Goal: Book appointment/travel/reservation

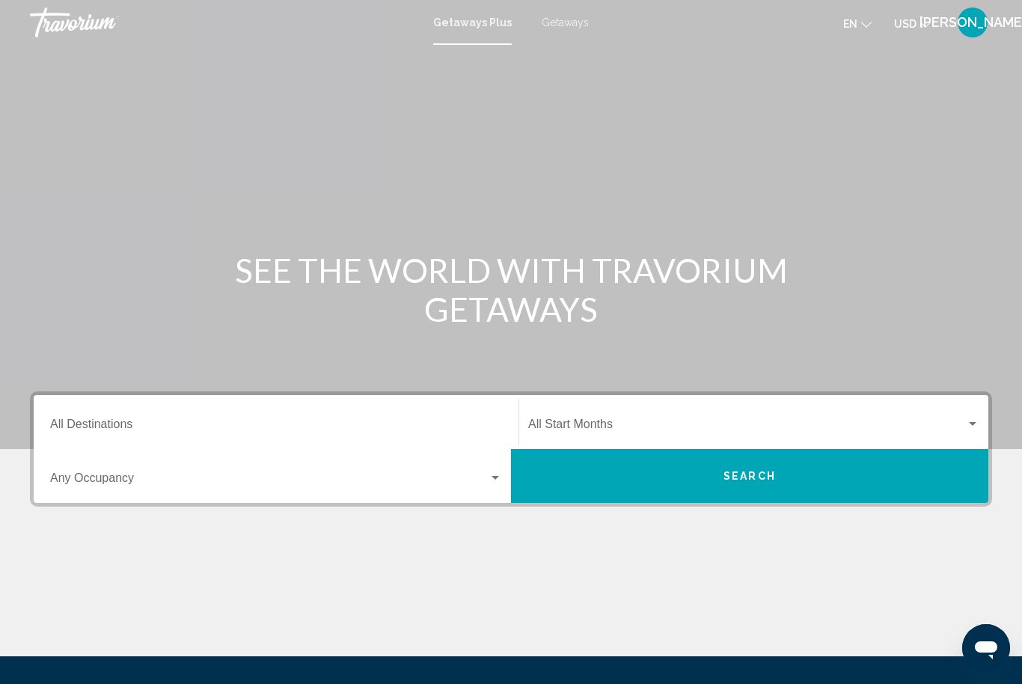
click at [347, 414] on div "Destination All Destinations" at bounding box center [276, 422] width 452 height 47
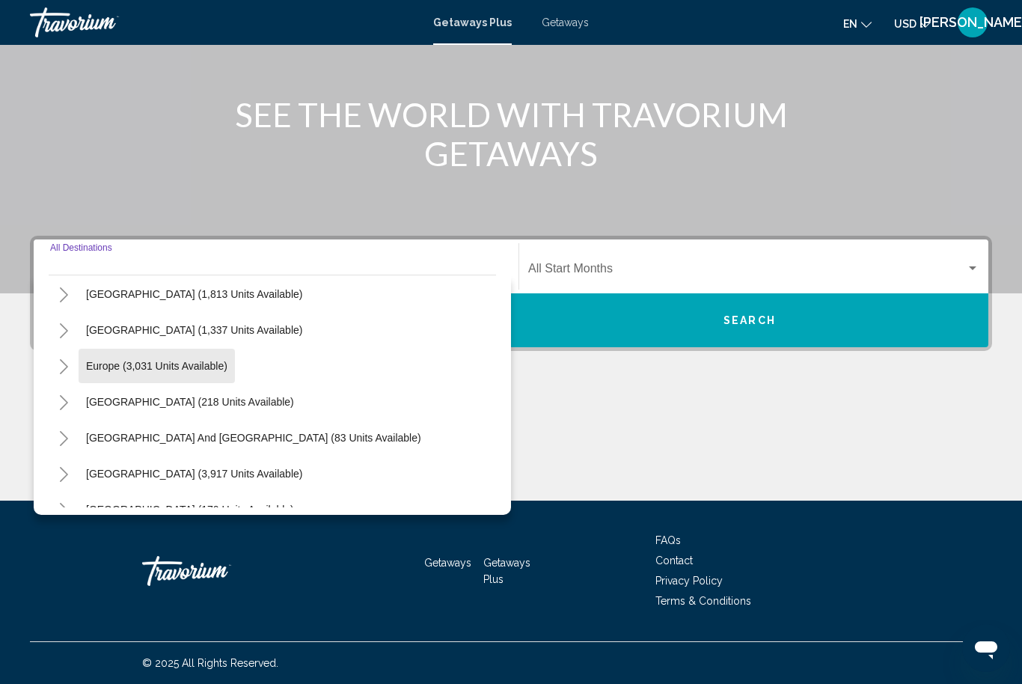
scroll to position [172, 0]
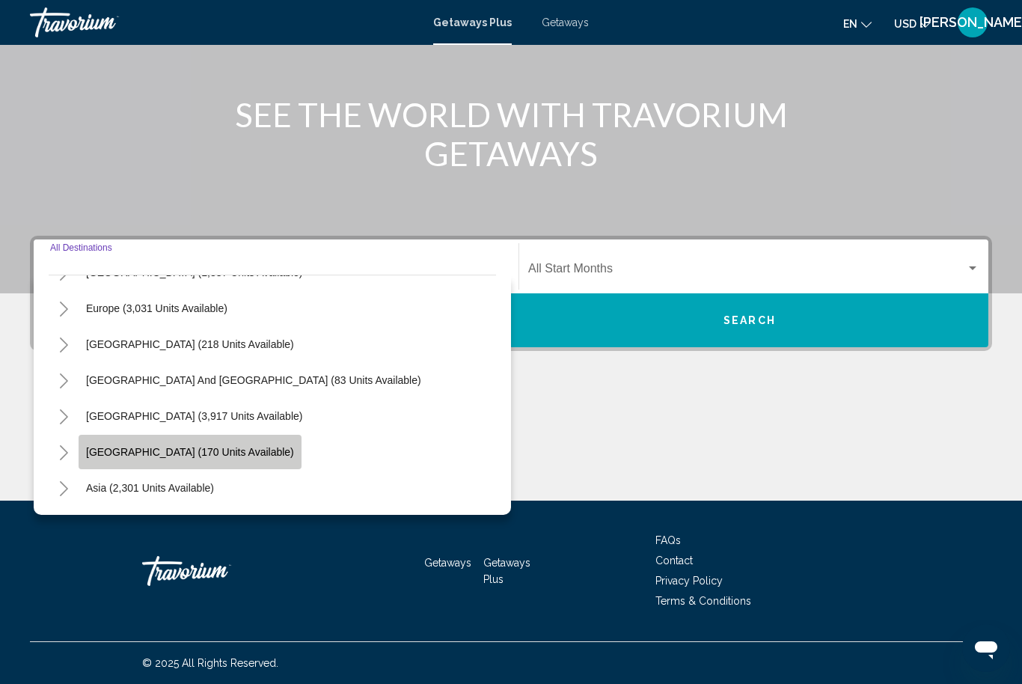
click at [206, 455] on span "[GEOGRAPHIC_DATA] (170 units available)" at bounding box center [190, 452] width 208 height 12
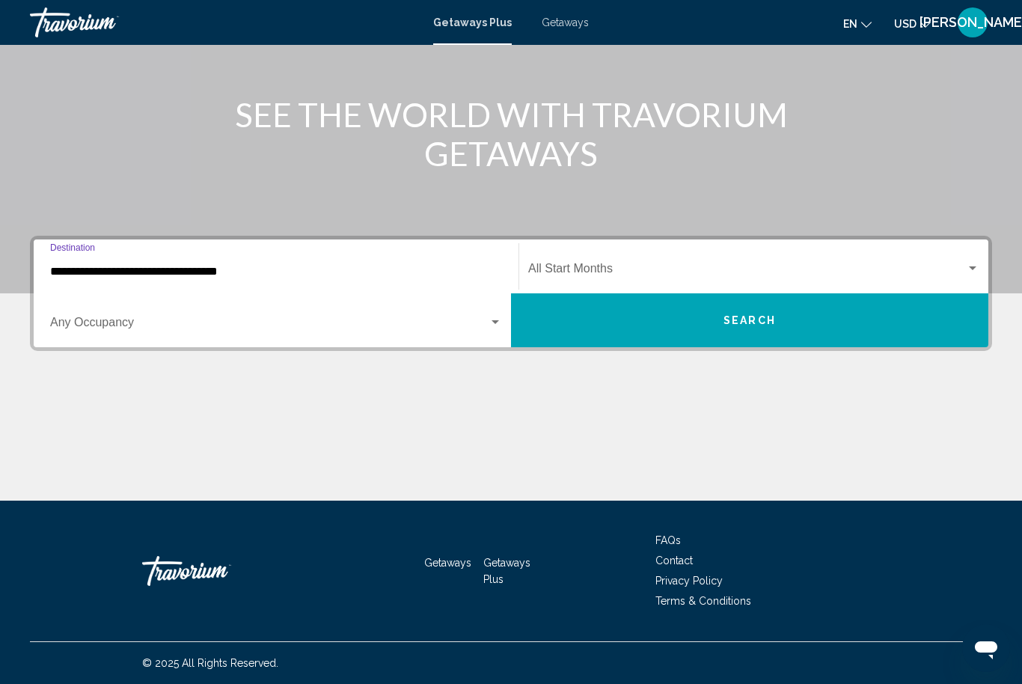
click at [411, 278] on input "**********" at bounding box center [276, 271] width 452 height 13
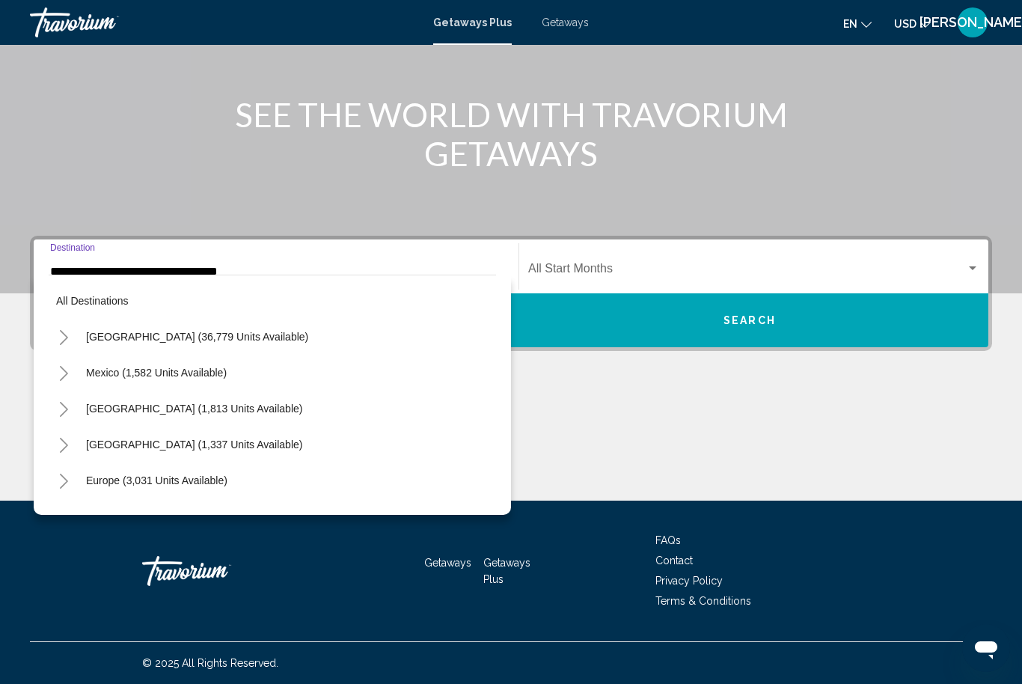
scroll to position [0, 0]
click at [230, 339] on span "[GEOGRAPHIC_DATA] (36,779 units available)" at bounding box center [197, 337] width 222 height 12
type input "**********"
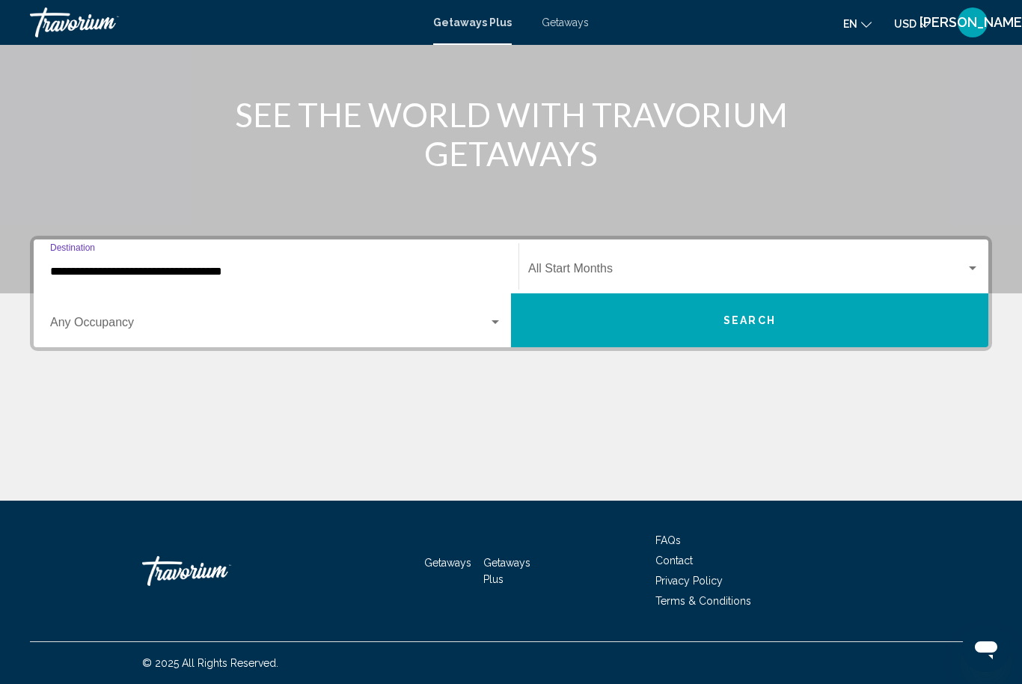
click at [673, 261] on div "Start Month All Start Months" at bounding box center [753, 266] width 451 height 47
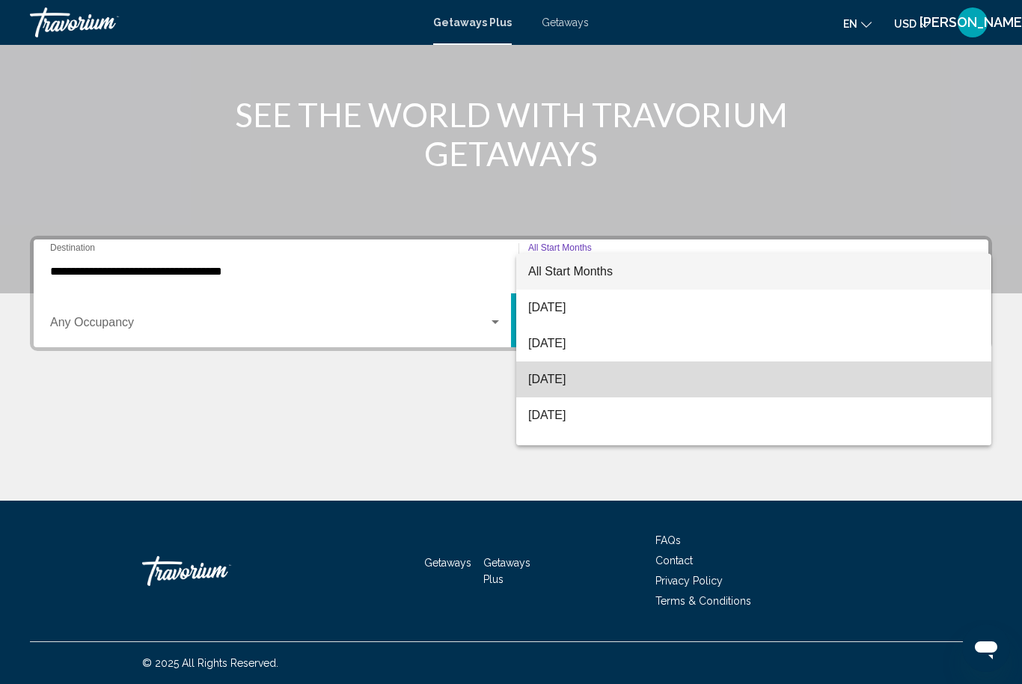
click at [589, 384] on span "[DATE]" at bounding box center [753, 379] width 451 height 36
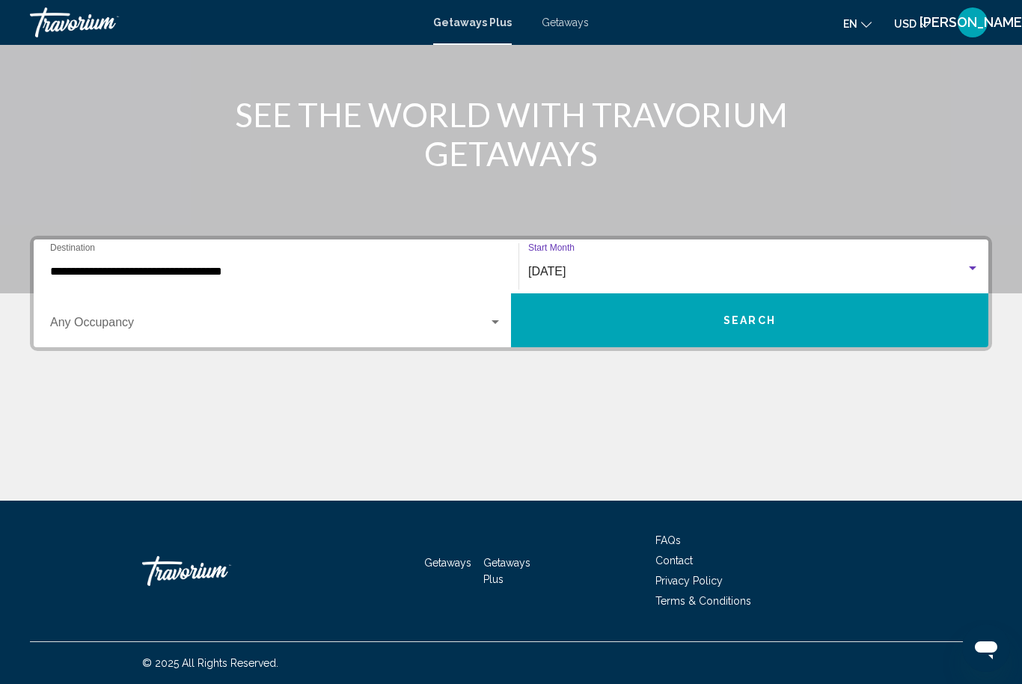
click at [691, 329] on button "Search" at bounding box center [749, 320] width 477 height 54
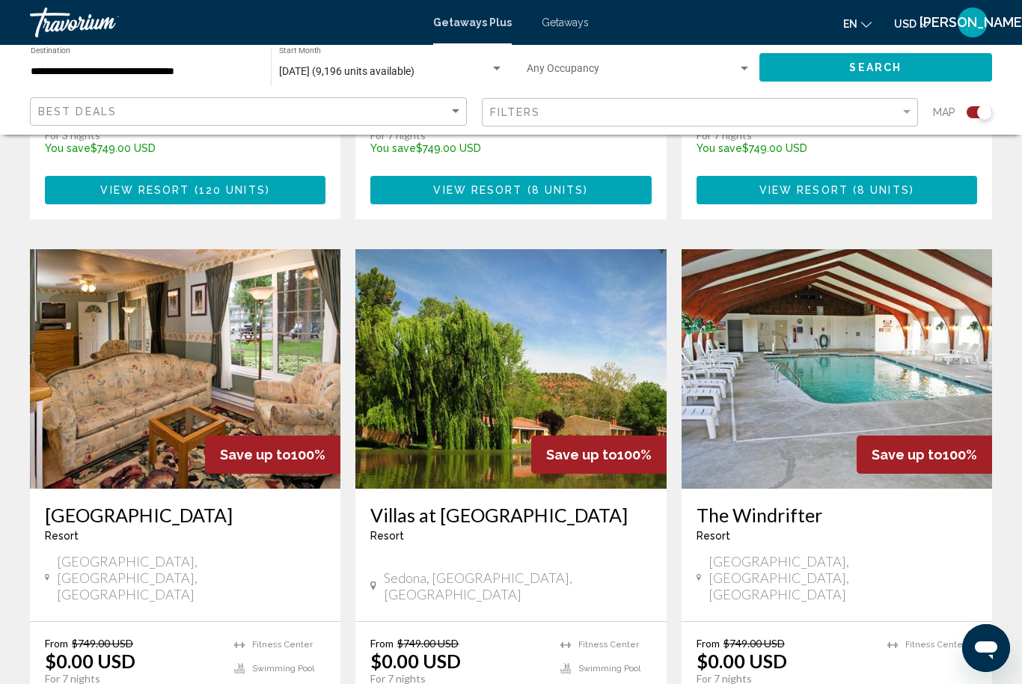
scroll to position [1579, 0]
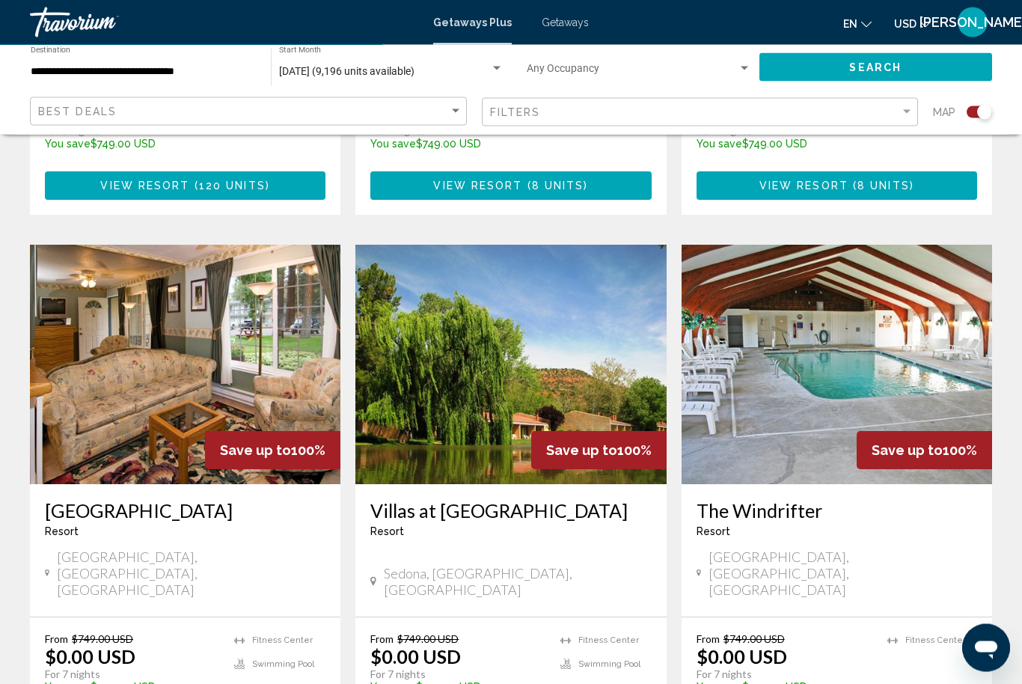
click at [177, 349] on img "Main content" at bounding box center [185, 364] width 310 height 239
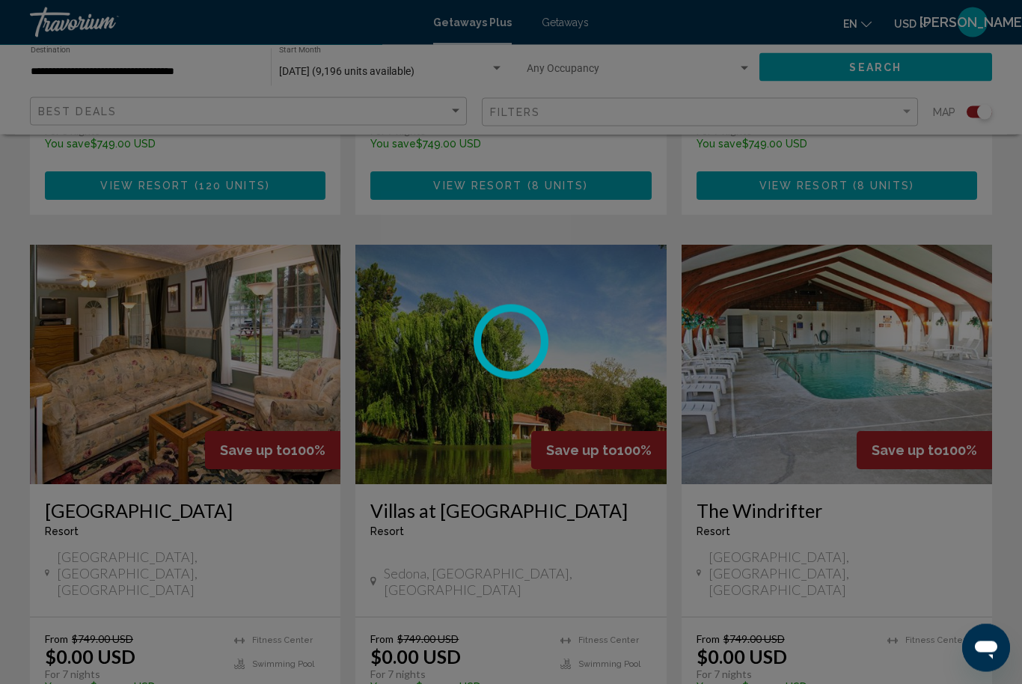
scroll to position [1580, 0]
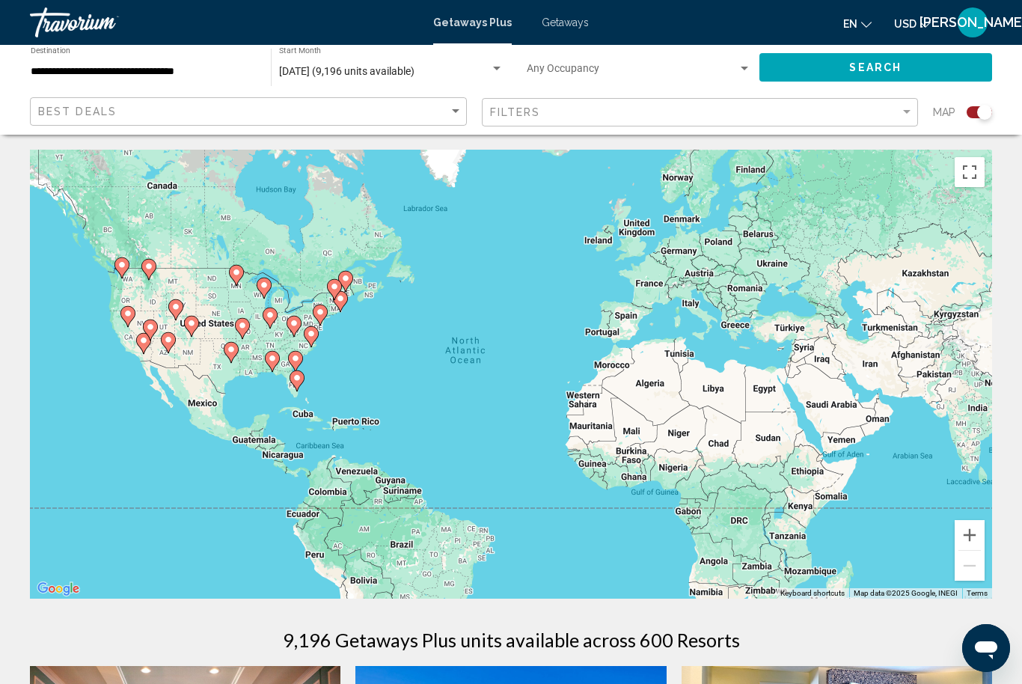
click at [472, 67] on div "[DATE] (9,196 units available)" at bounding box center [384, 72] width 211 height 12
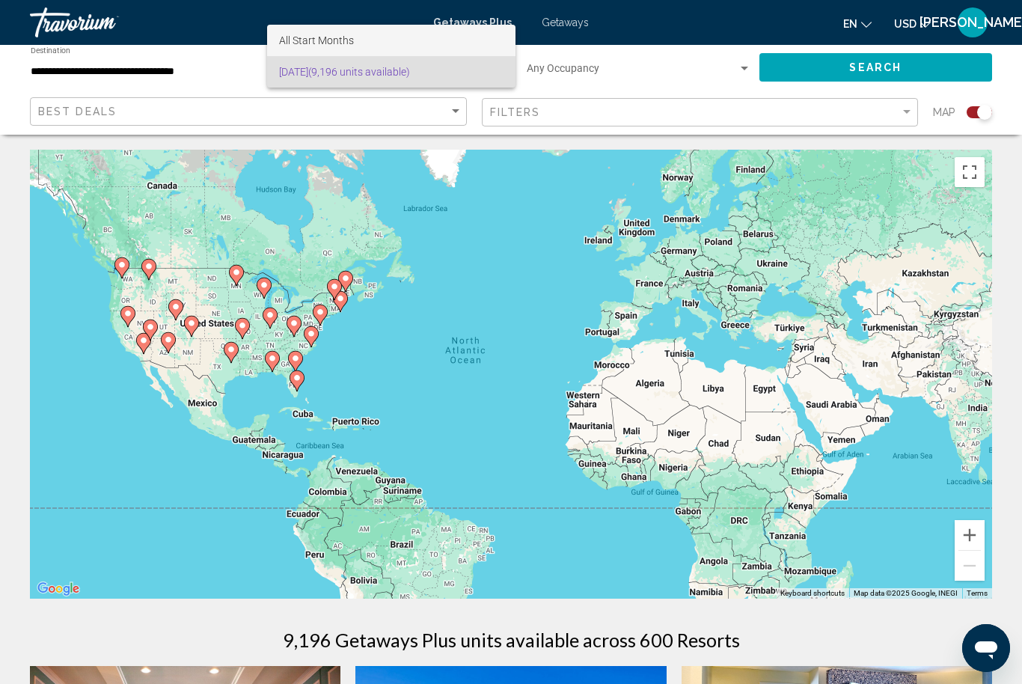
click at [426, 26] on span "All Start Months" at bounding box center [391, 40] width 224 height 31
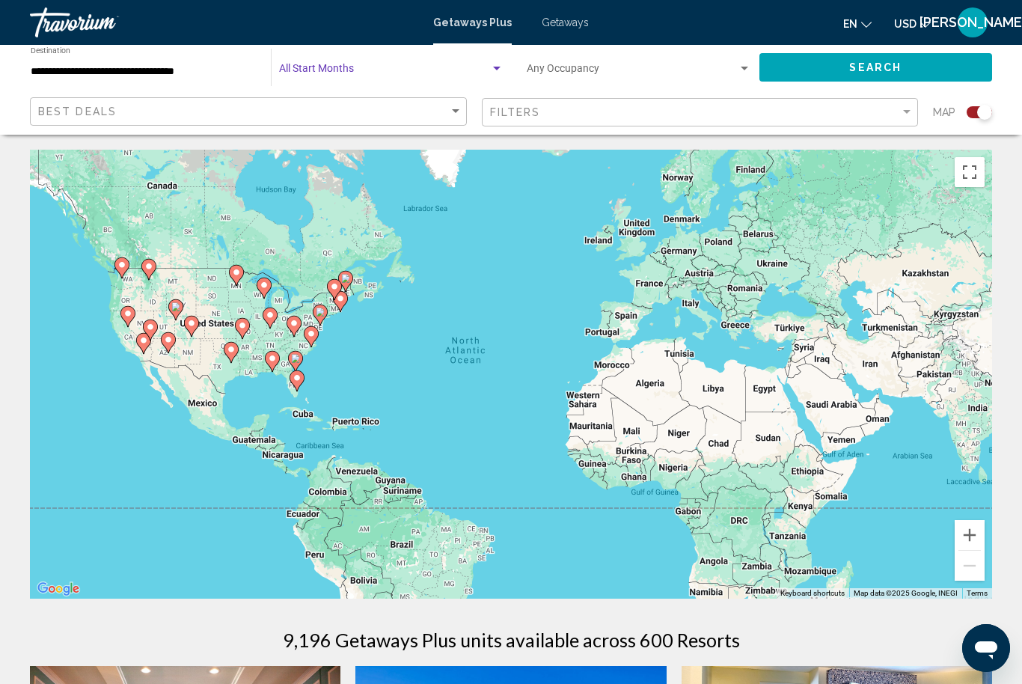
click at [486, 66] on span "Search widget" at bounding box center [384, 72] width 211 height 12
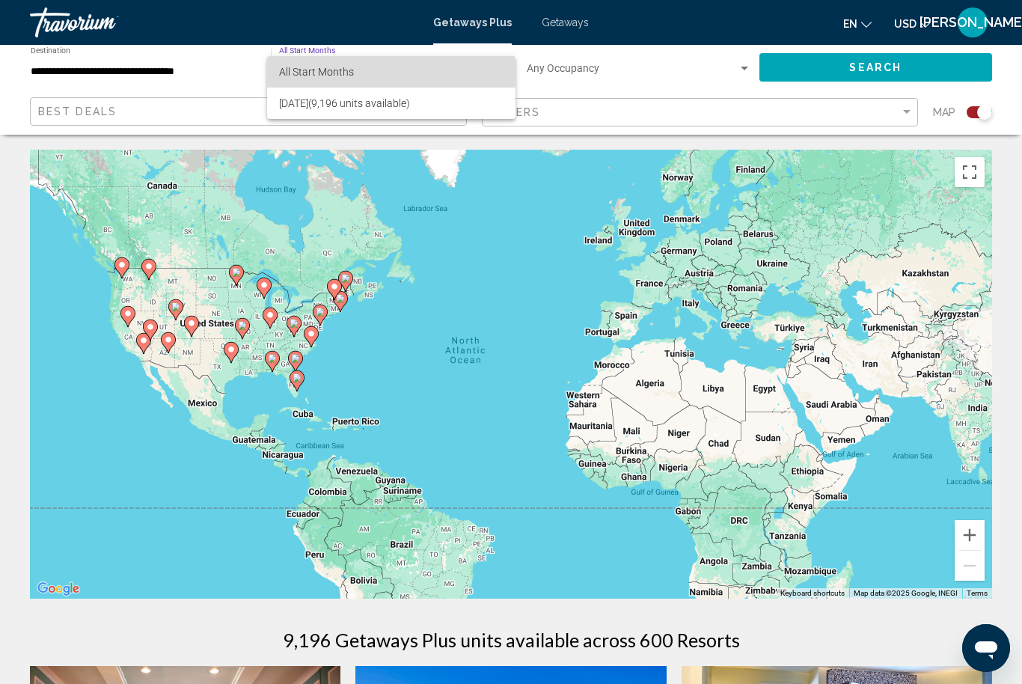
click at [340, 68] on span "All Start Months" at bounding box center [316, 72] width 75 height 12
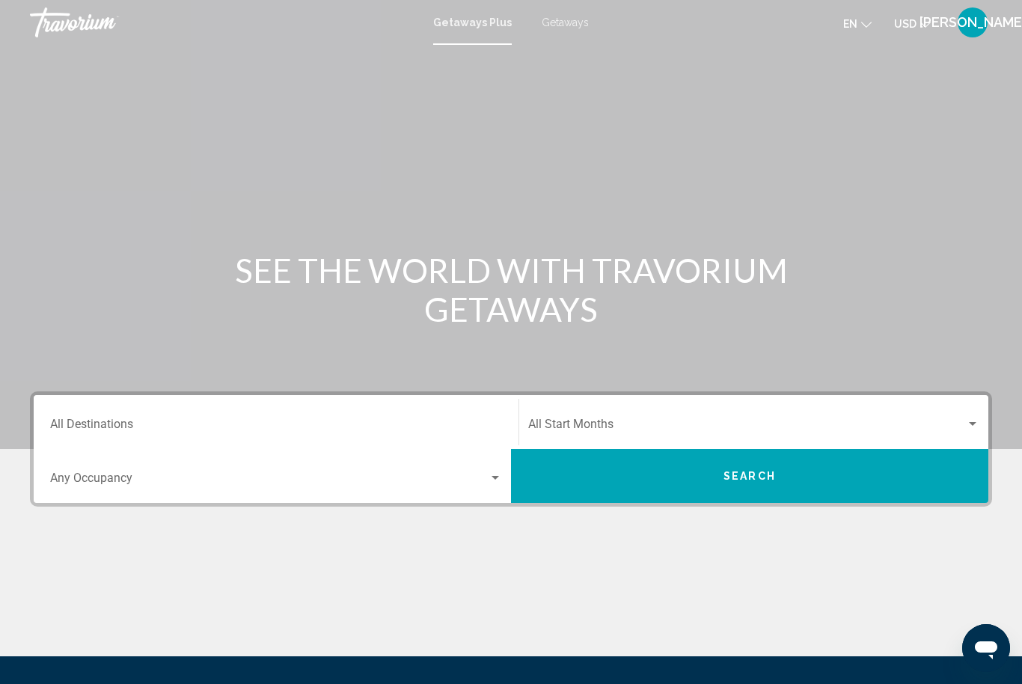
click at [363, 431] on input "Destination All Destinations" at bounding box center [276, 426] width 452 height 13
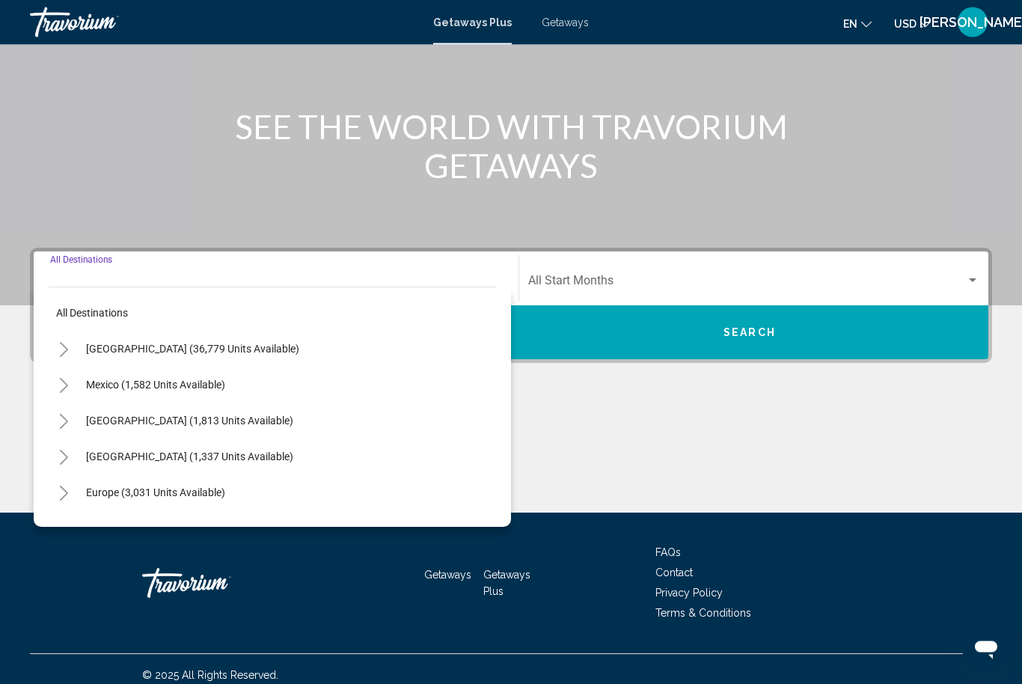
scroll to position [156, 0]
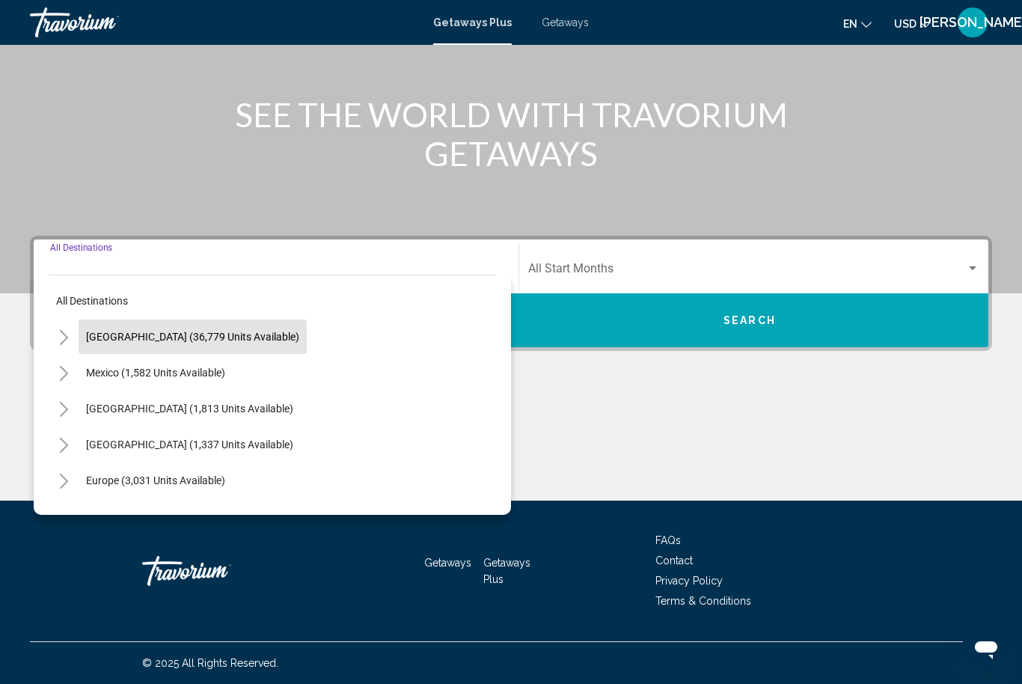
click at [221, 336] on span "[GEOGRAPHIC_DATA] (36,779 units available)" at bounding box center [192, 337] width 213 height 12
type input "**********"
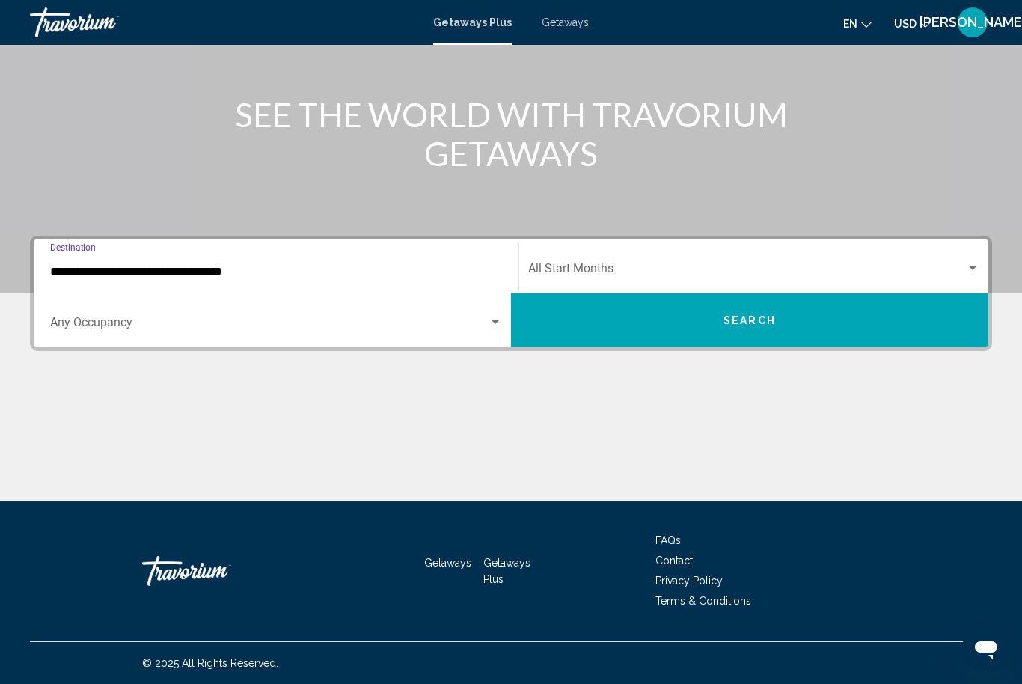
click at [605, 260] on div "Start Month All Start Months" at bounding box center [753, 266] width 451 height 47
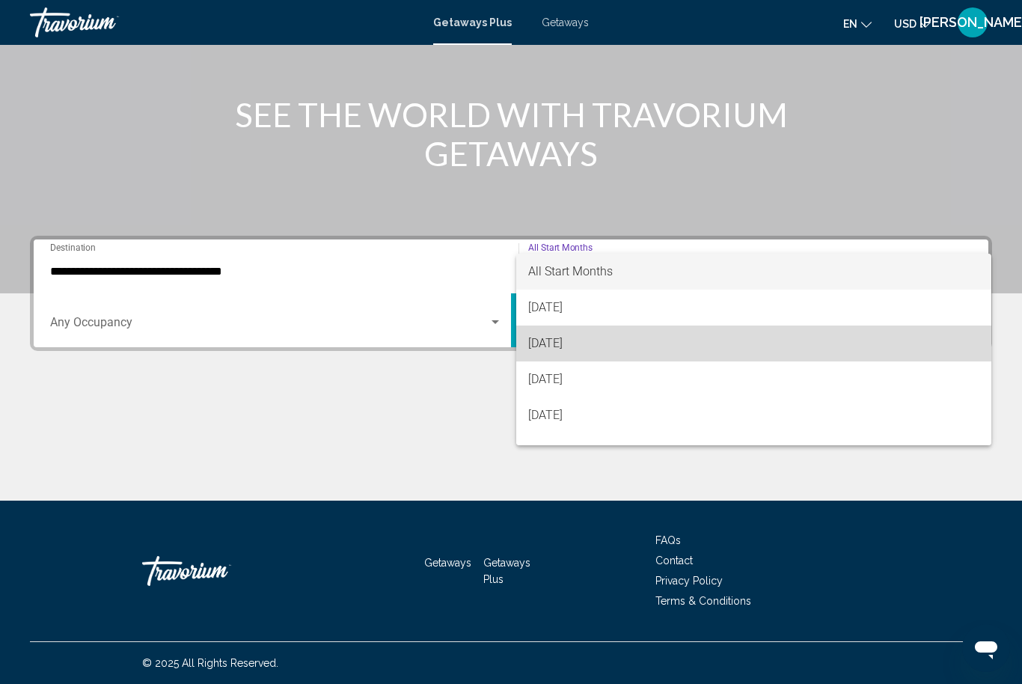
click at [578, 347] on span "[DATE]" at bounding box center [753, 343] width 451 height 36
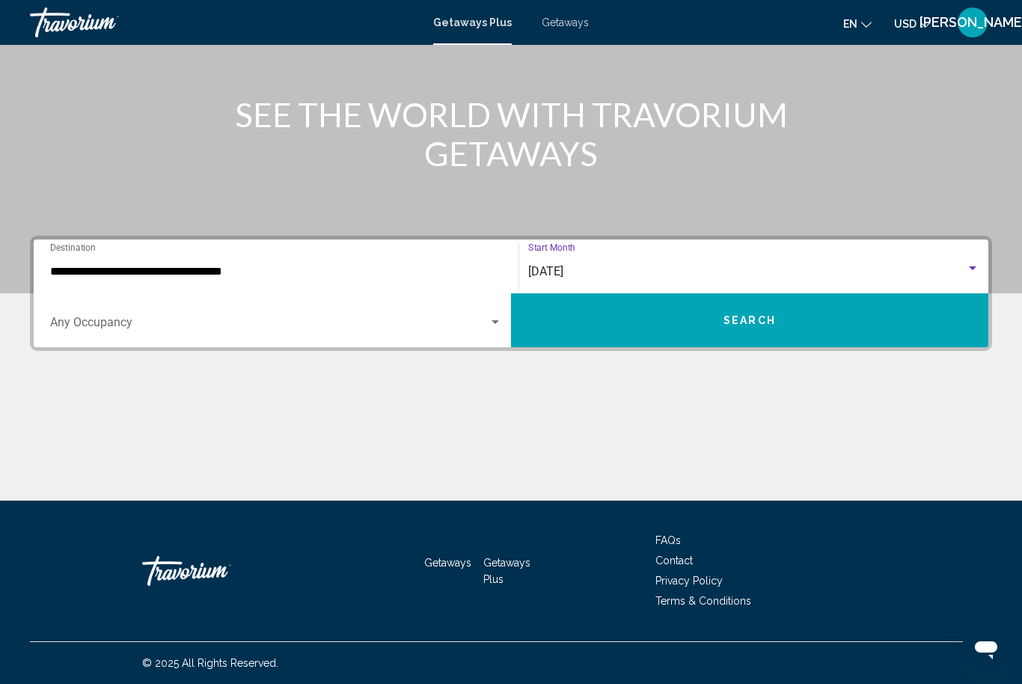
click at [726, 329] on button "Search" at bounding box center [749, 320] width 477 height 54
